Goal: Information Seeking & Learning: Compare options

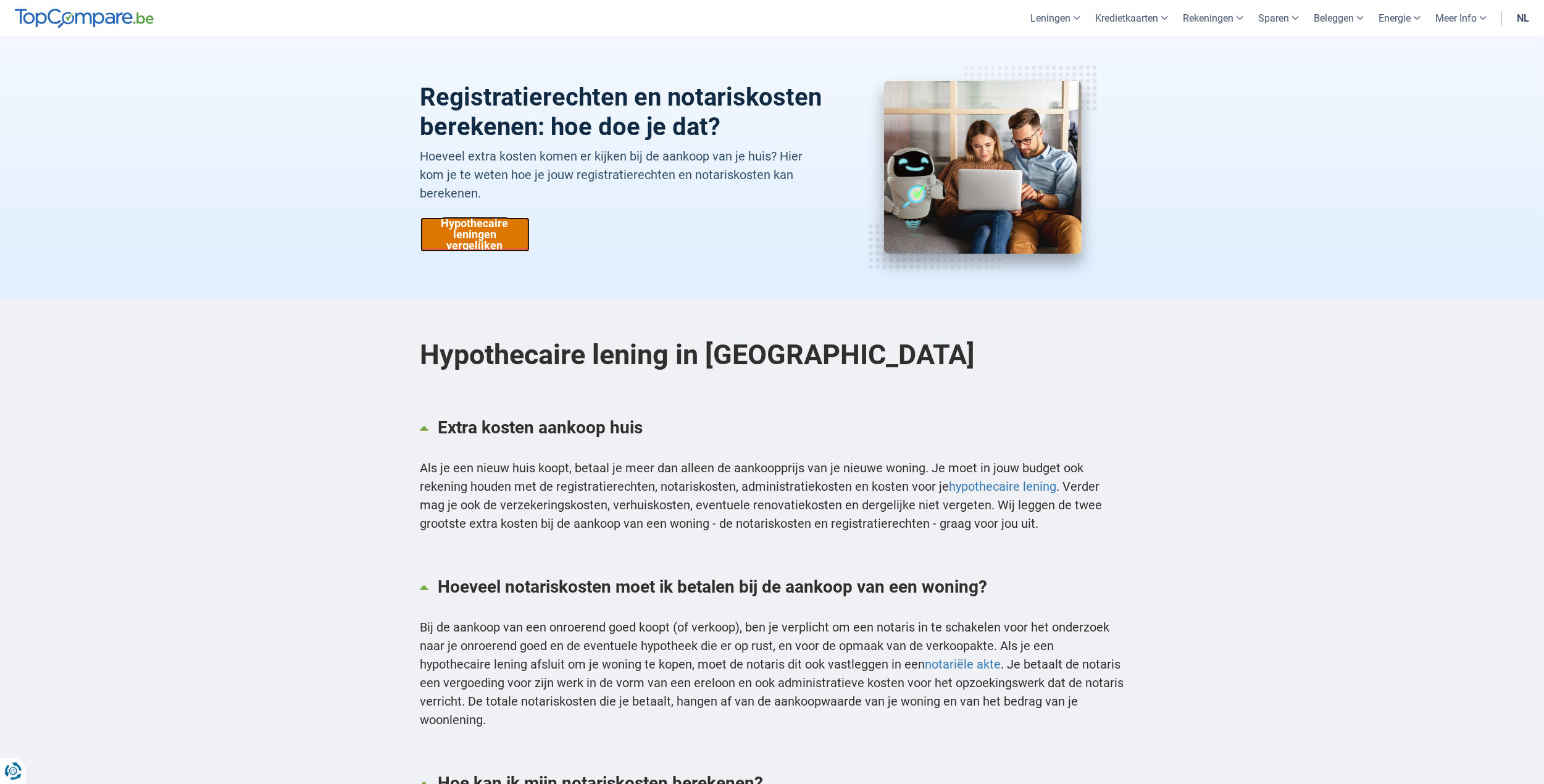
click at [490, 235] on link "Hypothecaire leningen vergelijken" at bounding box center [475, 235] width 109 height 34
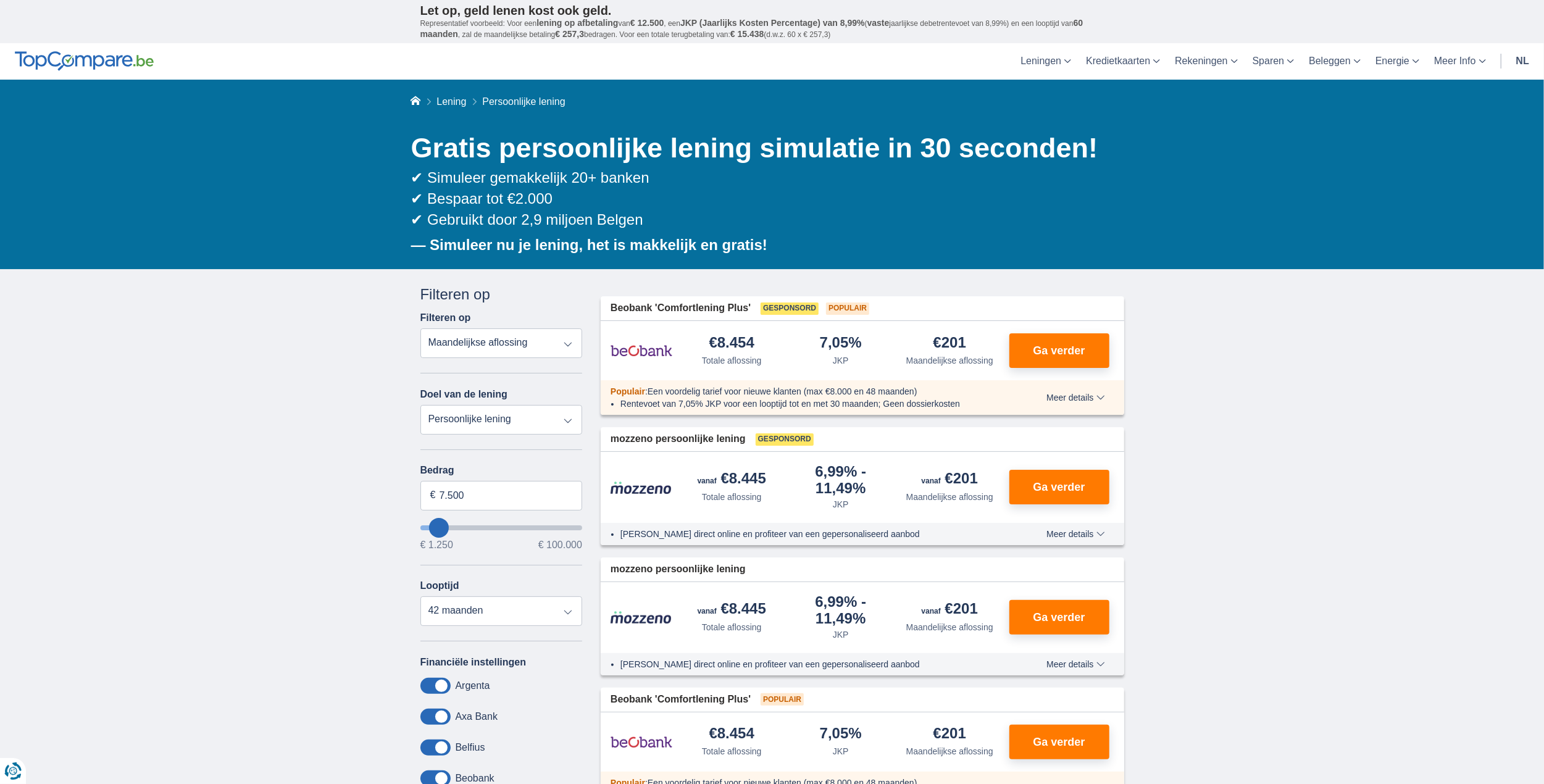
click at [532, 335] on select "Totale aflossing JKP Maandelijkse aflossing" at bounding box center [502, 343] width 162 height 30
click at [532, 343] on select "Totale aflossing JKP Maandelijkse aflossing" at bounding box center [502, 343] width 162 height 30
click at [499, 418] on select "Persoonlijke lening Auto Moto / fiets Mobilhome / caravan Renovatie Energie Sch…" at bounding box center [502, 420] width 162 height 30
click at [494, 429] on select "Persoonlijke lening Auto Moto / fiets Mobilhome / caravan Renovatie Energie Sch…" at bounding box center [502, 420] width 162 height 30
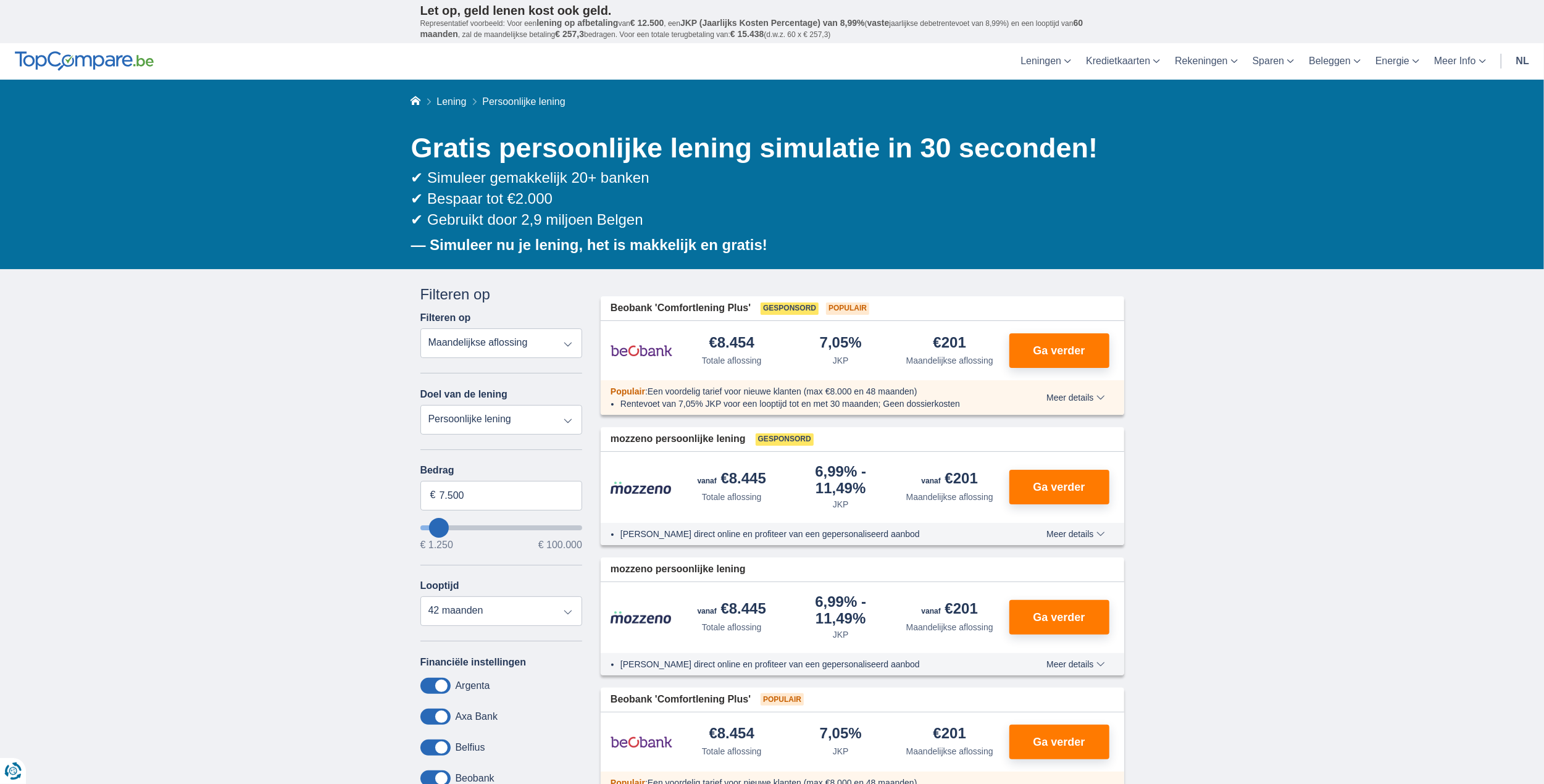
click at [523, 408] on select "Persoonlijke lening Auto Moto / fiets Mobilhome / caravan Renovatie Energie Sch…" at bounding box center [502, 420] width 162 height 30
drag, startPoint x: 499, startPoint y: 485, endPoint x: 425, endPoint y: 484, distance: 74.0
click at [425, 484] on input "7.500" at bounding box center [502, 495] width 162 height 30
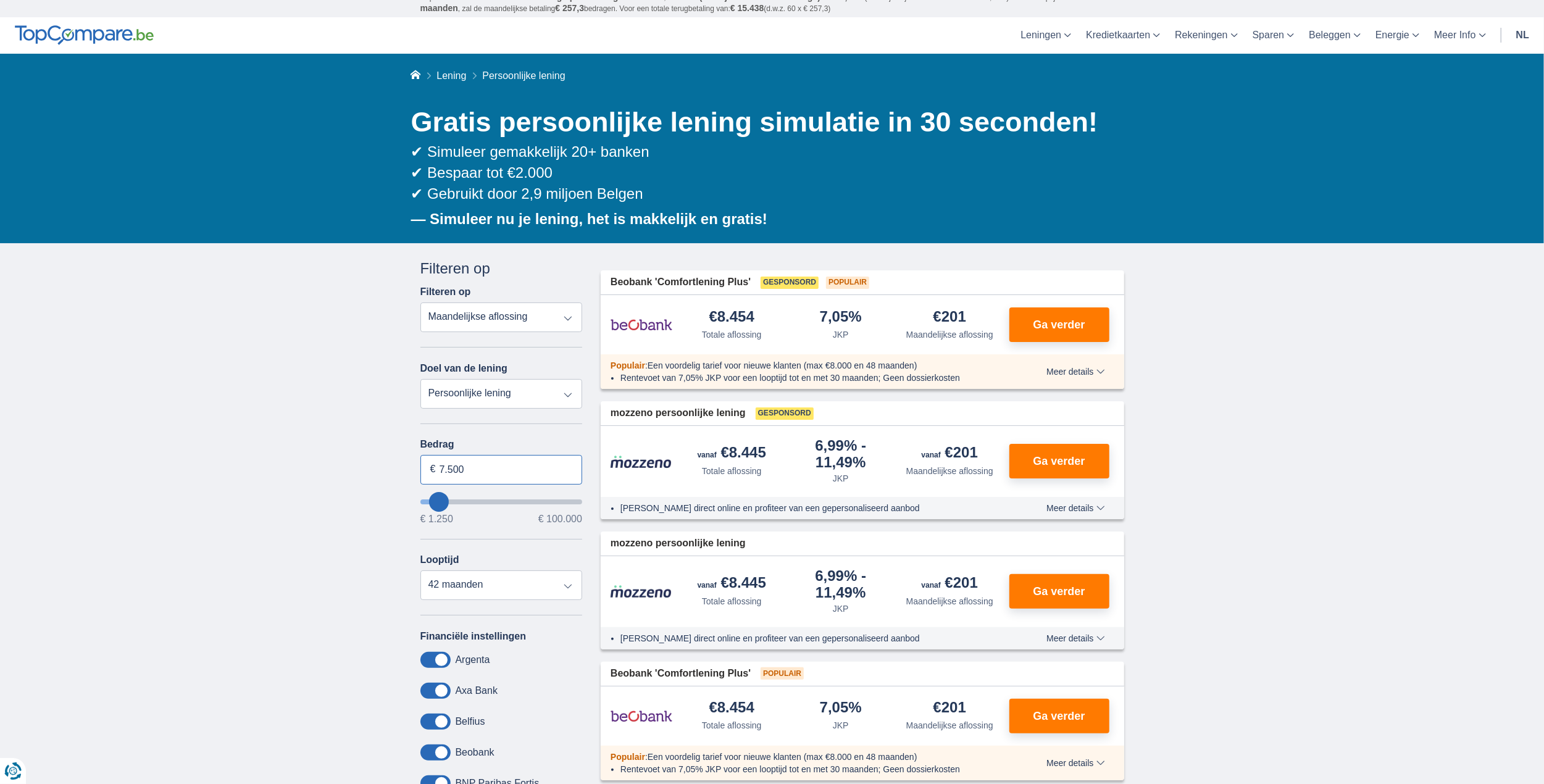
scroll to position [124, 0]
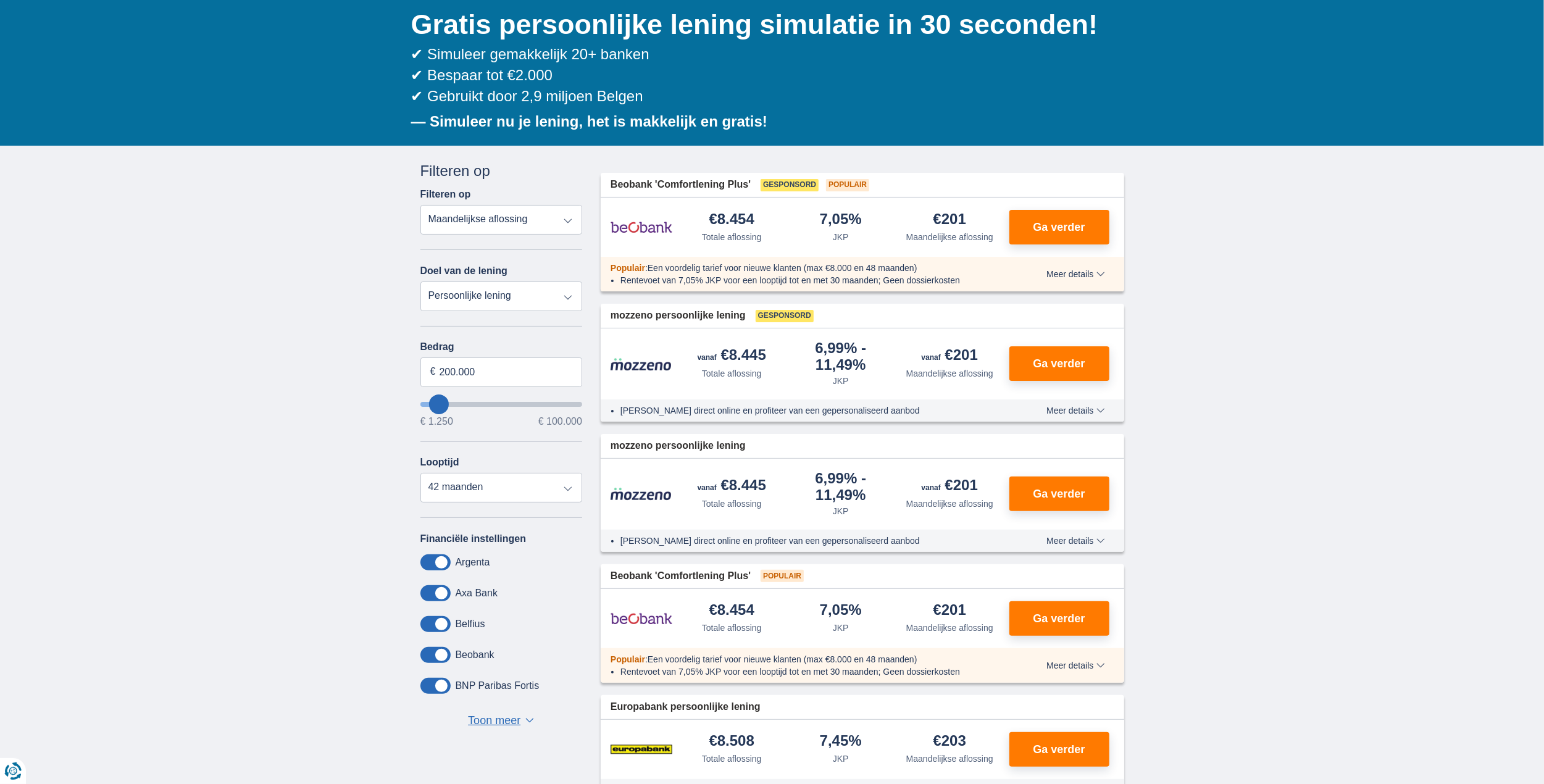
type input "100.000"
type input "99250"
select select "120"
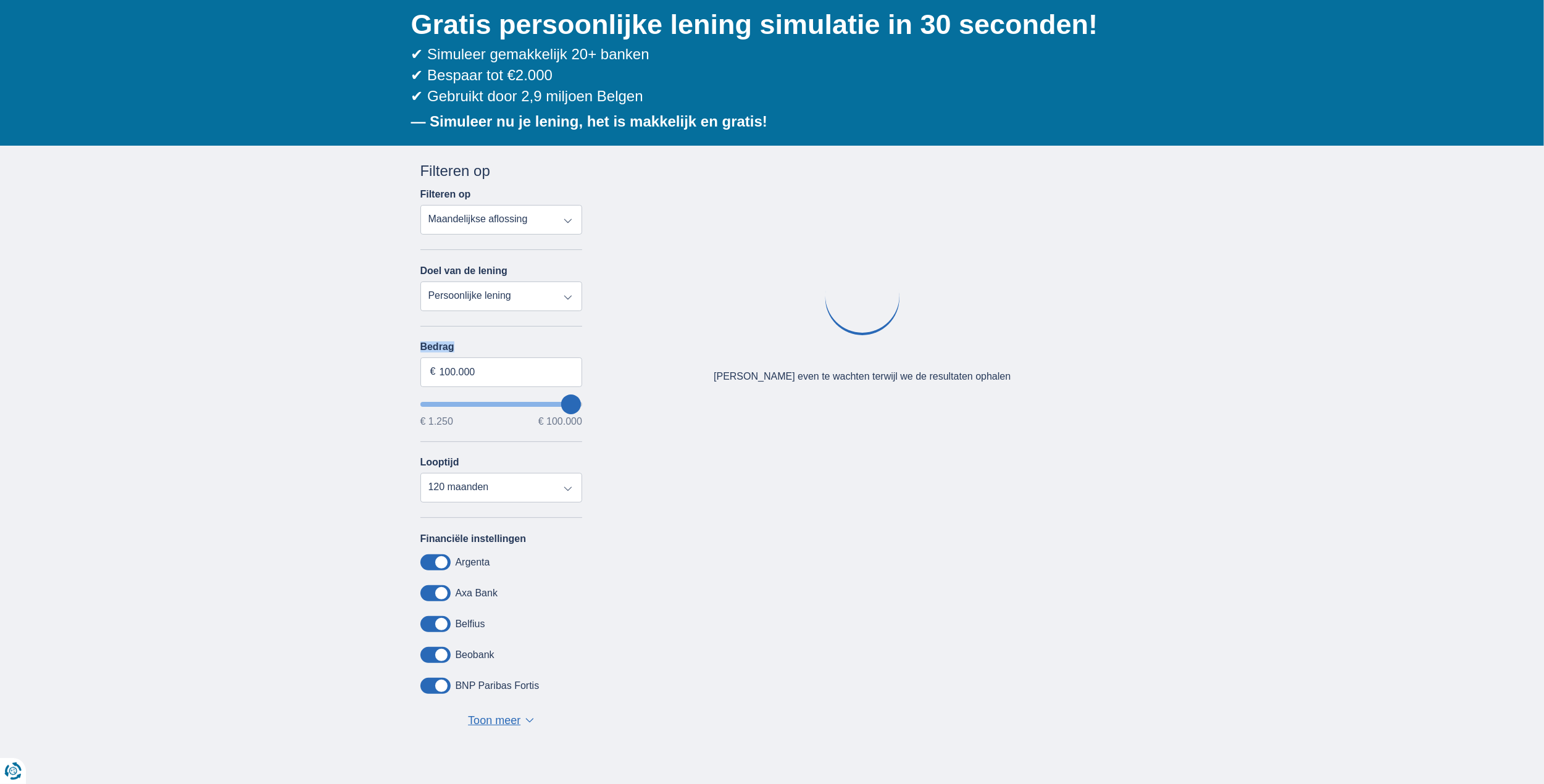
drag, startPoint x: 463, startPoint y: 326, endPoint x: 448, endPoint y: 324, distance: 15.1
click at [456, 327] on div "Annuleren Filters Filteren op Filteren op Totale aflossing JKP Maandelijkse afl…" at bounding box center [502, 445] width 162 height 568
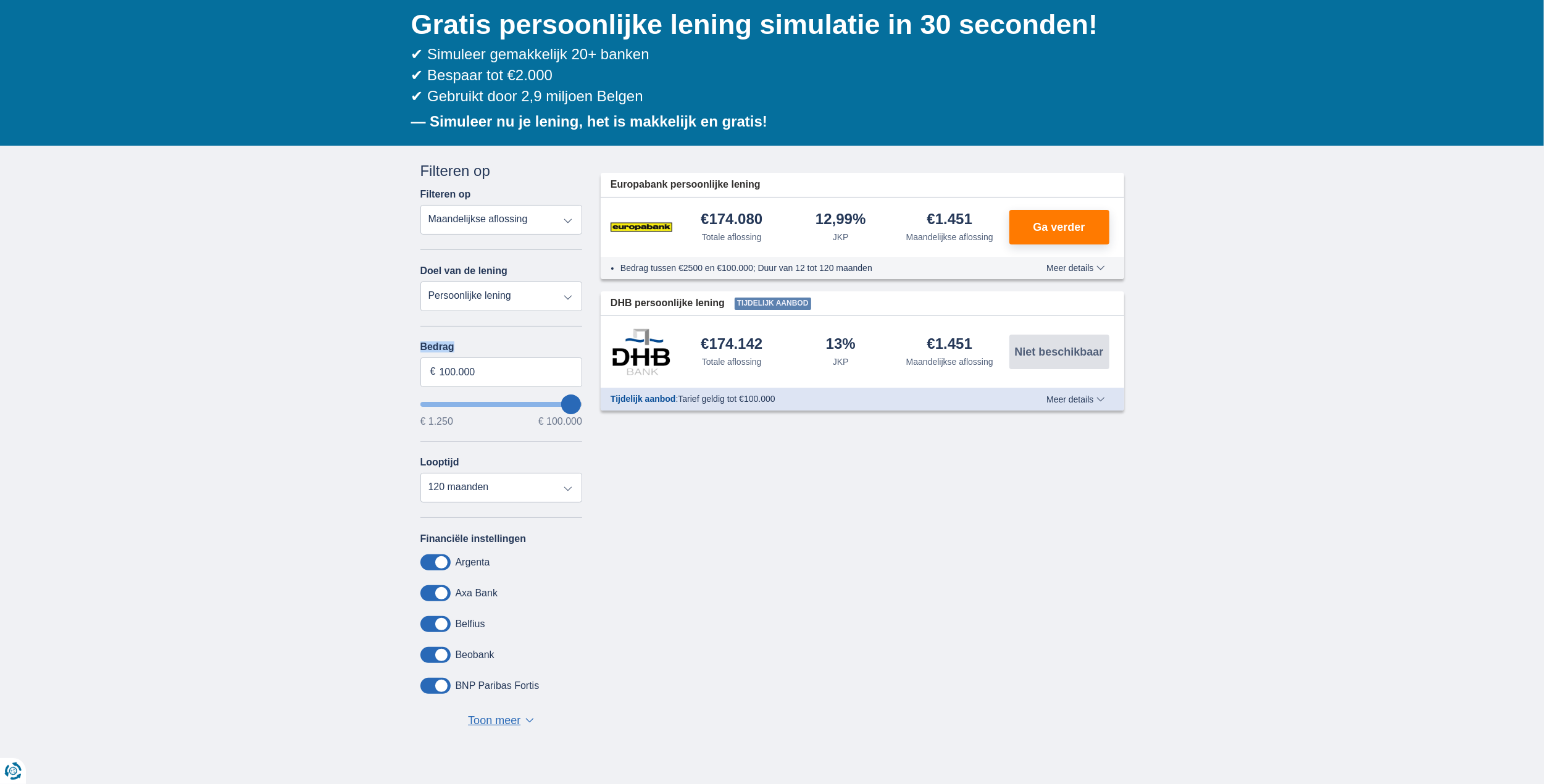
click at [441, 300] on select "Persoonlijke lening Auto Moto / fiets Mobilhome / caravan Renovatie Energie Sch…" at bounding box center [502, 296] width 162 height 30
click at [319, 353] on div "× widget.non-eligible-application.title widget.non-eligible-application.text no…" at bounding box center [772, 461] width 1544 height 632
click at [449, 227] on select "Totale aflossing JKP Maandelijkse aflossing" at bounding box center [502, 219] width 162 height 30
click at [421, 205] on select "Totale aflossing JKP Maandelijkse aflossing" at bounding box center [502, 219] width 162 height 30
click at [513, 299] on select "Persoonlijke lening Auto Moto / fiets Mobilhome / caravan Renovatie Energie Sch…" at bounding box center [502, 296] width 162 height 30
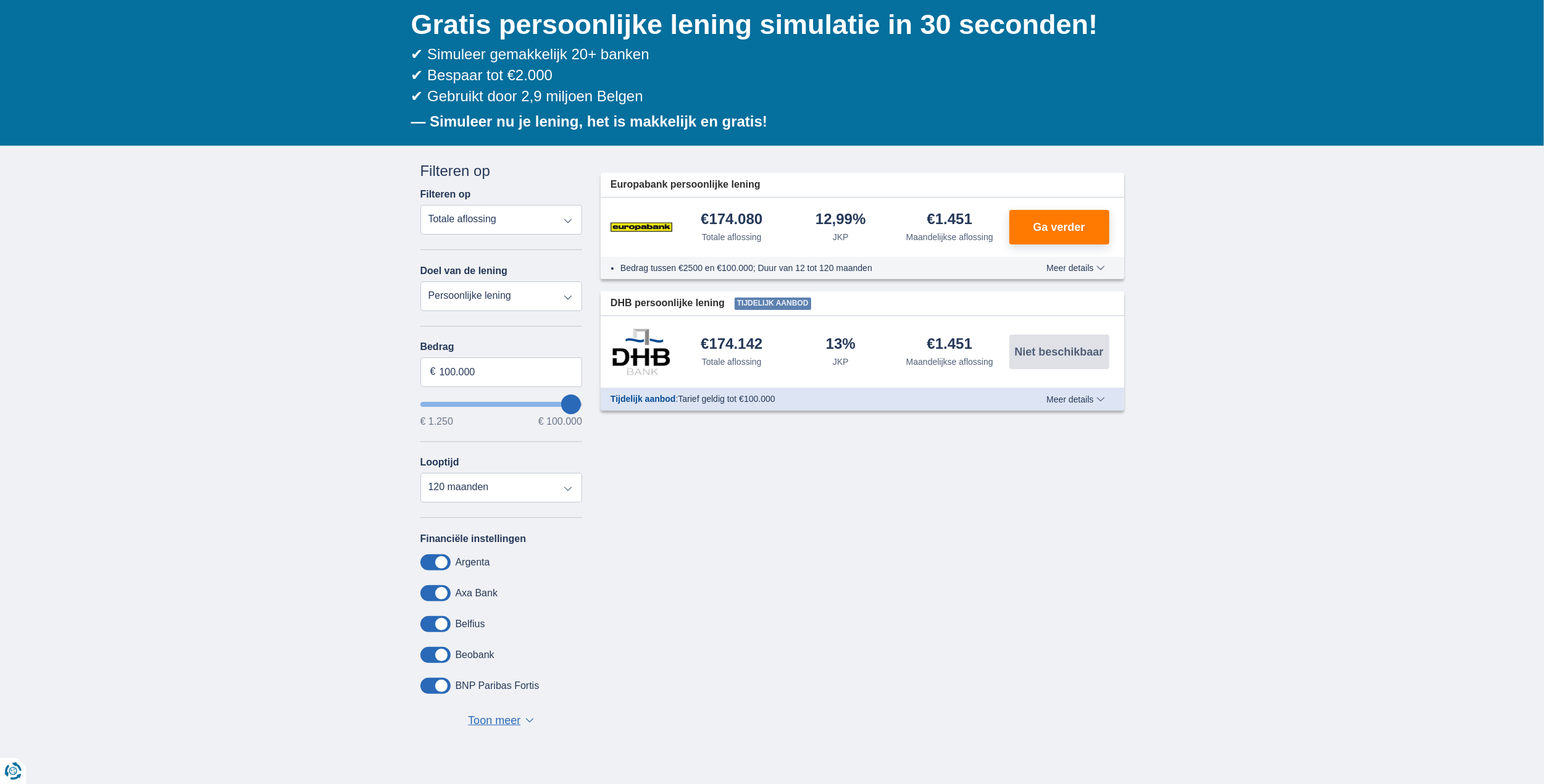
drag, startPoint x: 513, startPoint y: 299, endPoint x: 523, endPoint y: 236, distance: 63.8
click at [513, 299] on select "Persoonlijke lening Auto Moto / fiets Mobilhome / caravan Renovatie Energie Sch…" at bounding box center [502, 296] width 162 height 30
click at [525, 207] on select "Totale aflossing JKP Maandelijkse aflossing" at bounding box center [502, 219] width 162 height 30
select select "mrp+"
click at [421, 205] on select "Totale aflossing JKP Maandelijkse aflossing" at bounding box center [502, 219] width 162 height 30
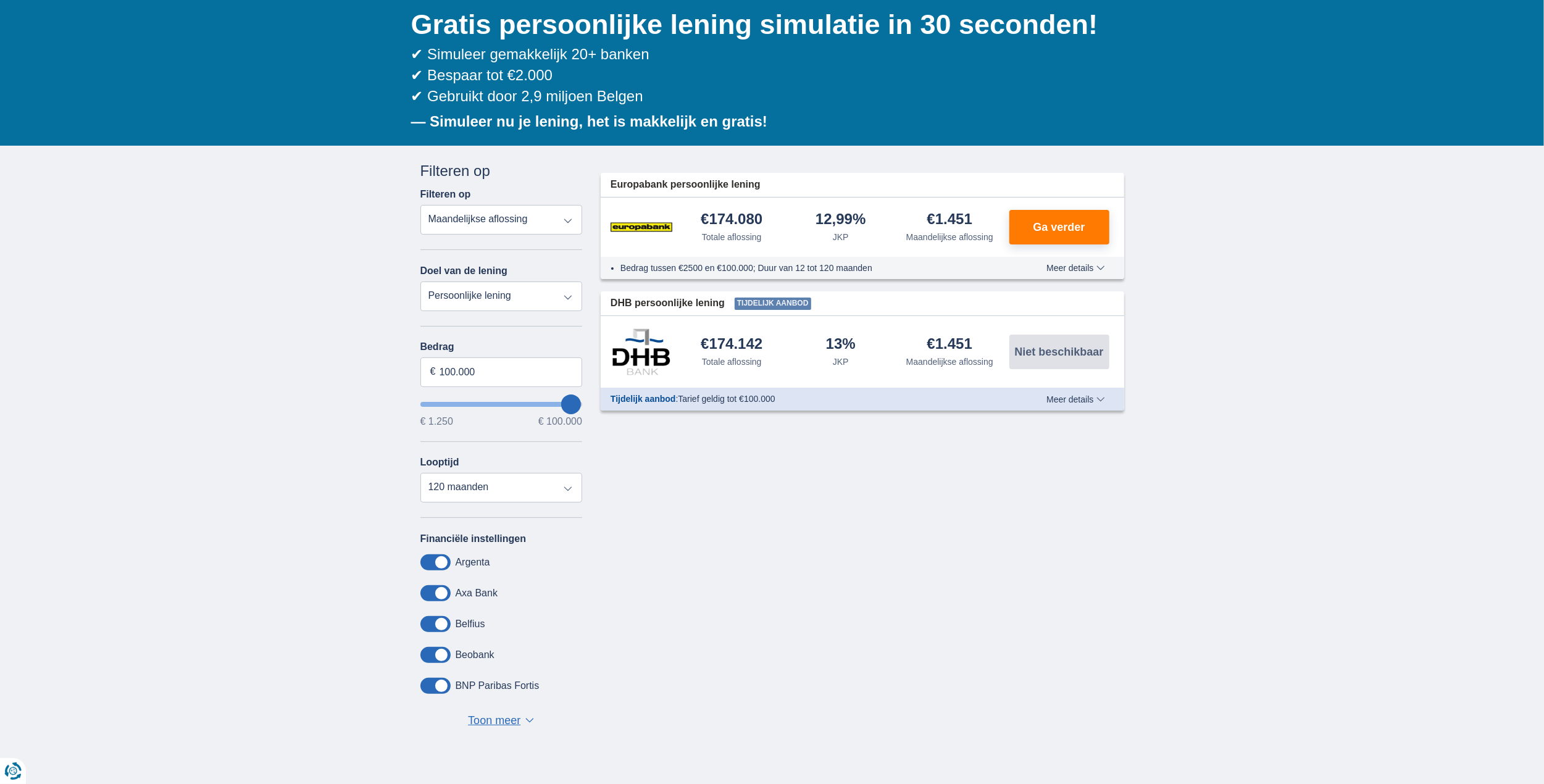
click at [550, 296] on select "Persoonlijke lening Auto Moto / fiets Mobilhome / caravan Renovatie Energie Sch…" at bounding box center [502, 296] width 162 height 30
drag, startPoint x: 541, startPoint y: 300, endPoint x: 536, endPoint y: 311, distance: 12.1
click at [540, 300] on select "Persoonlijke lening Auto Moto / fiets Mobilhome / caravan Renovatie Energie Sch…" at bounding box center [502, 296] width 162 height 30
click at [478, 483] on select "12 maanden 18 maanden 24 maanden 30 maanden 36 maanden 42 maanden 48 maanden 60…" at bounding box center [502, 487] width 162 height 30
drag, startPoint x: 325, startPoint y: 604, endPoint x: 333, endPoint y: 609, distance: 9.4
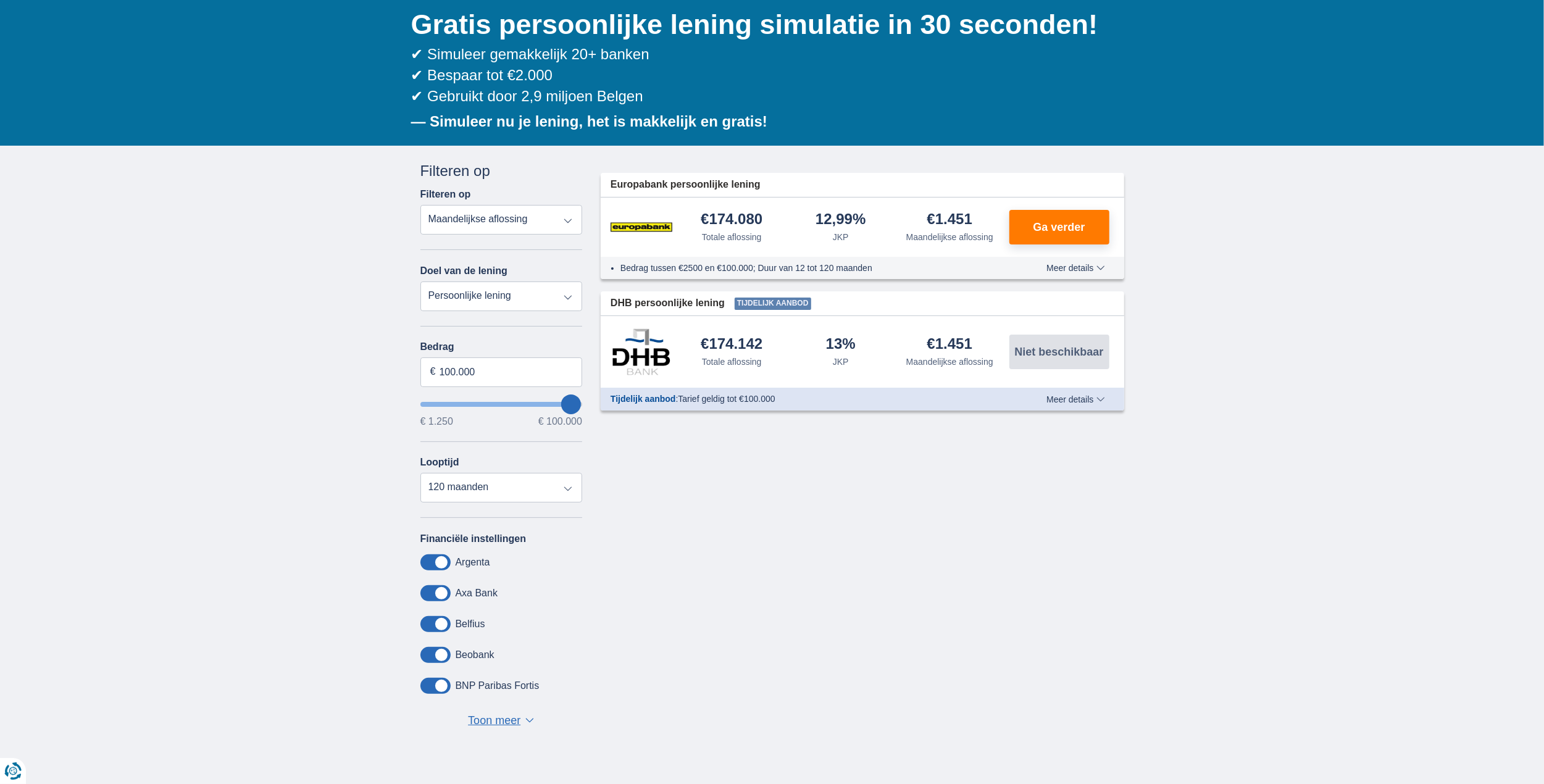
click at [325, 604] on div "× widget.non-eligible-application.title widget.non-eligible-application.text no…" at bounding box center [772, 461] width 1544 height 632
